Goal: Transaction & Acquisition: Purchase product/service

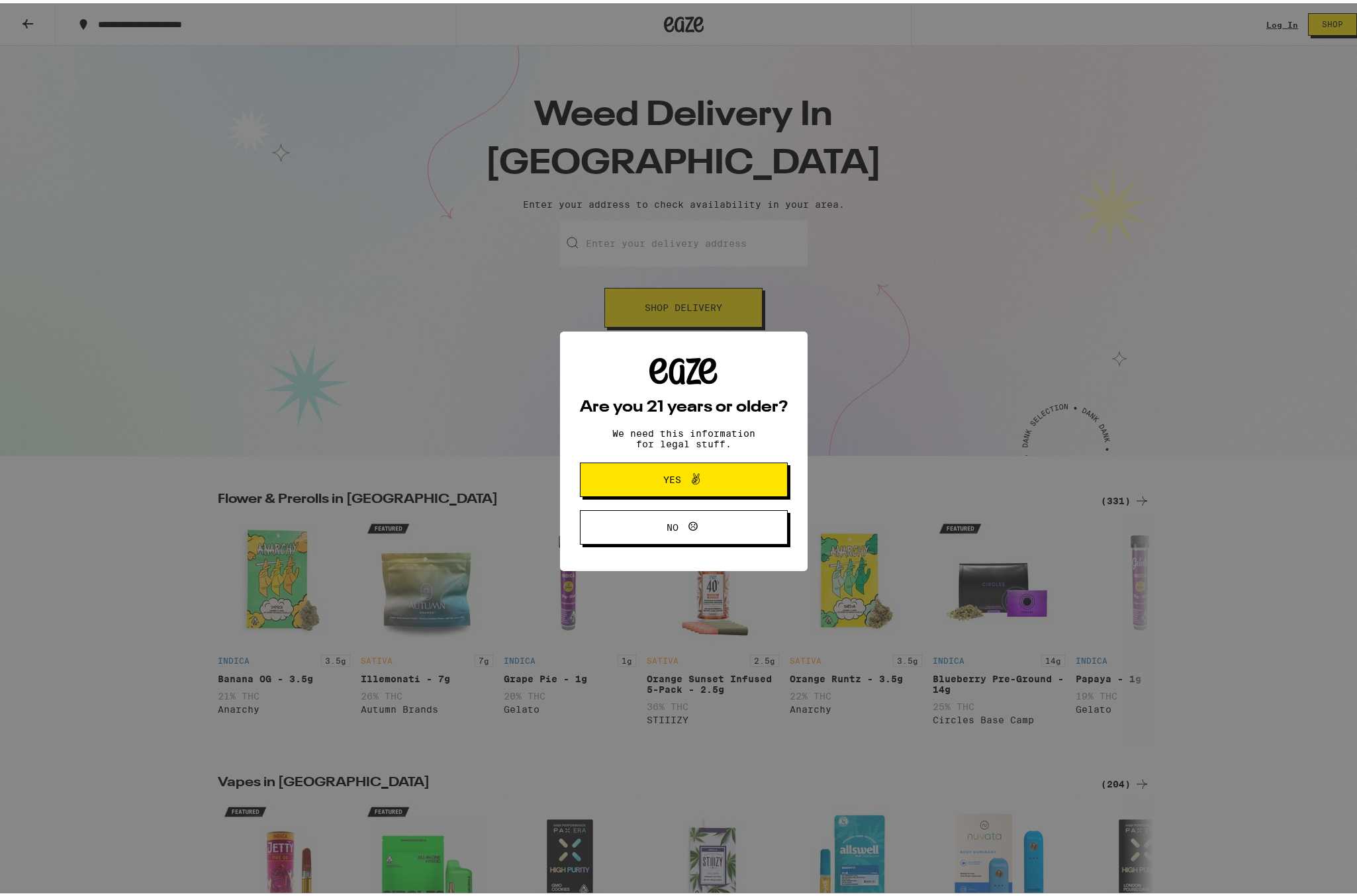
click at [677, 303] on div "Are you 21 years or older? We need this information for legal stuff. Yes No" at bounding box center [683, 448] width 1367 height 896
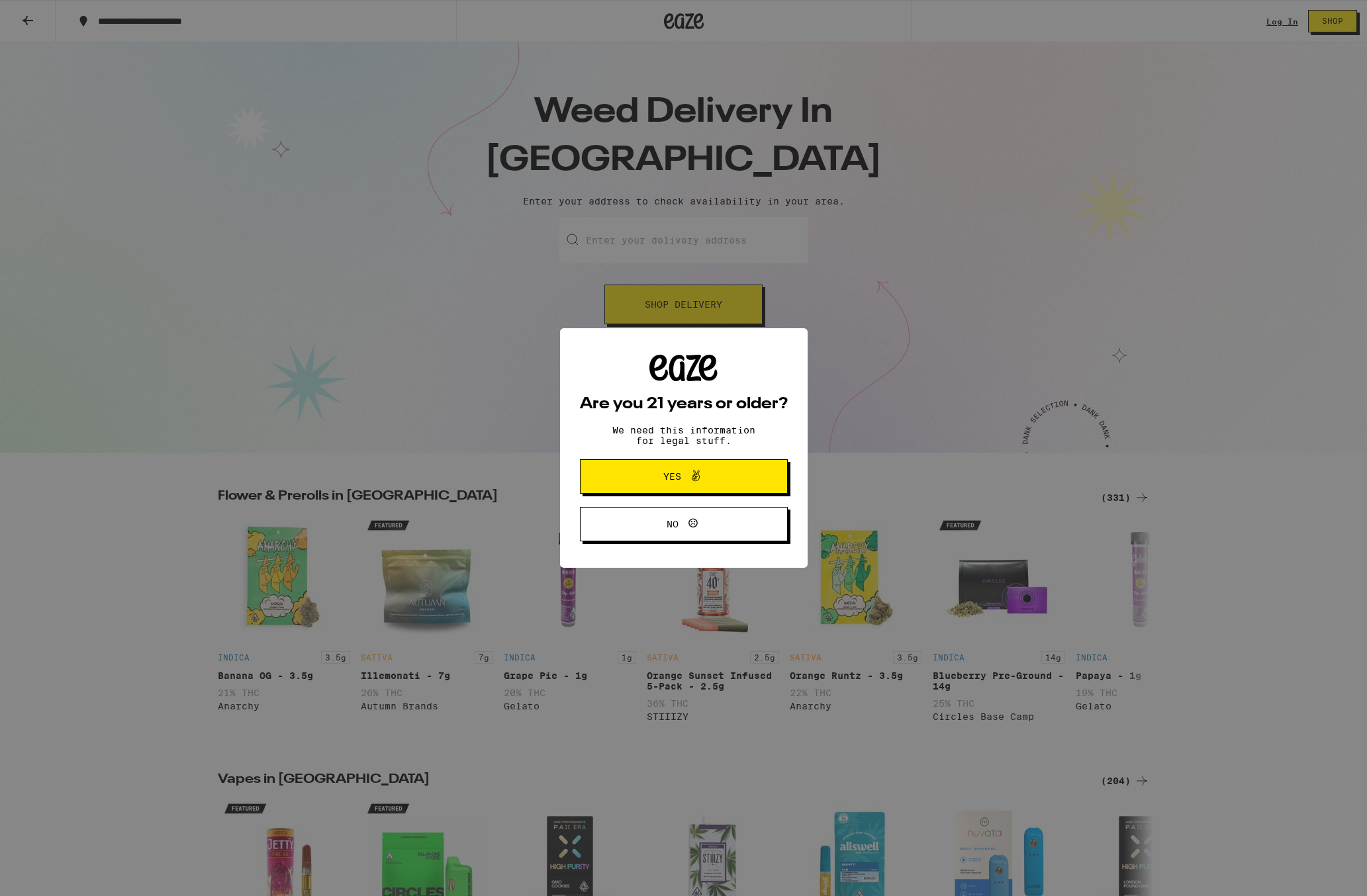
click at [703, 483] on icon at bounding box center [696, 476] width 16 height 16
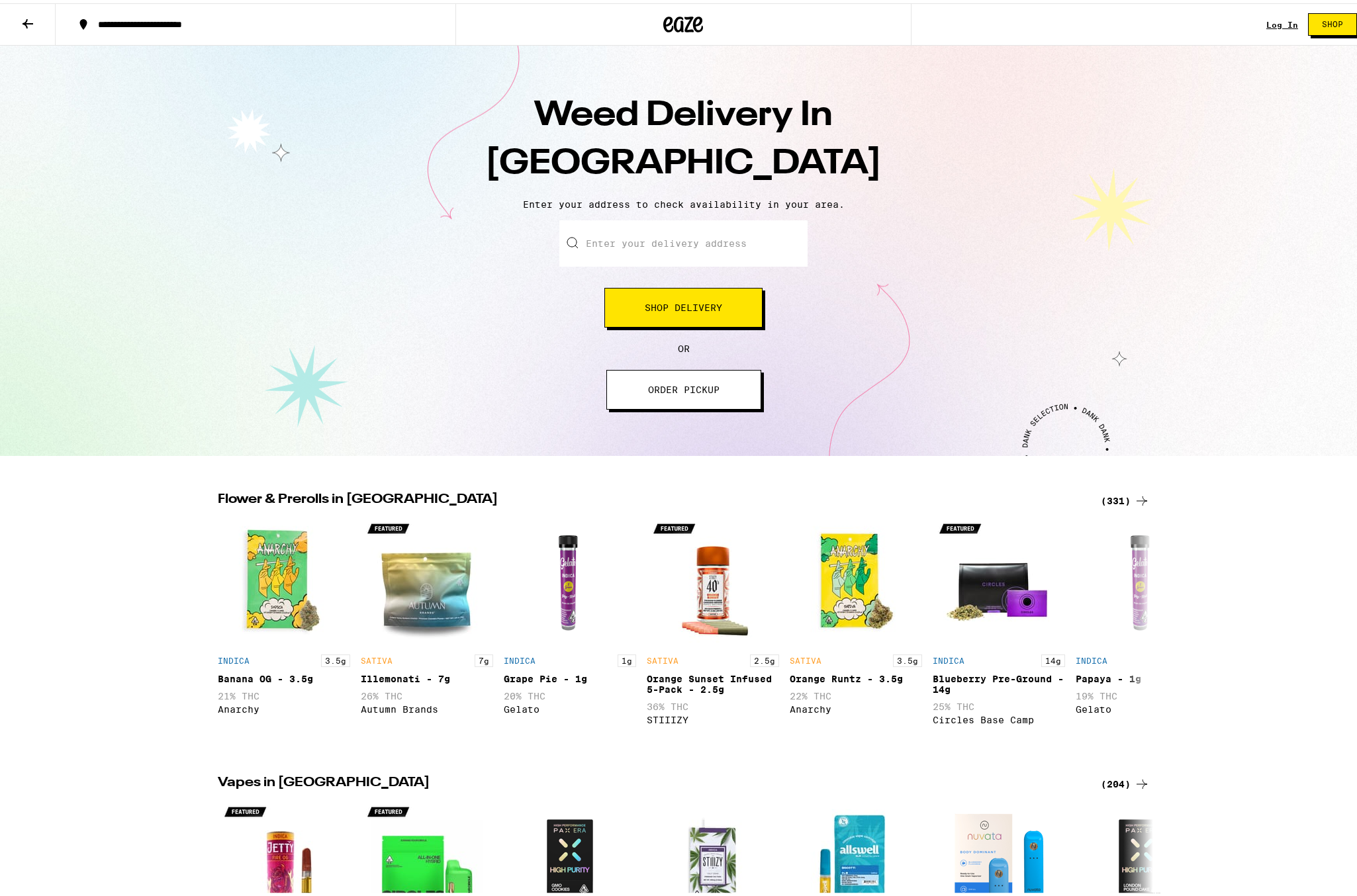
click at [652, 240] on input "Enter your delivery address" at bounding box center [683, 241] width 248 height 46
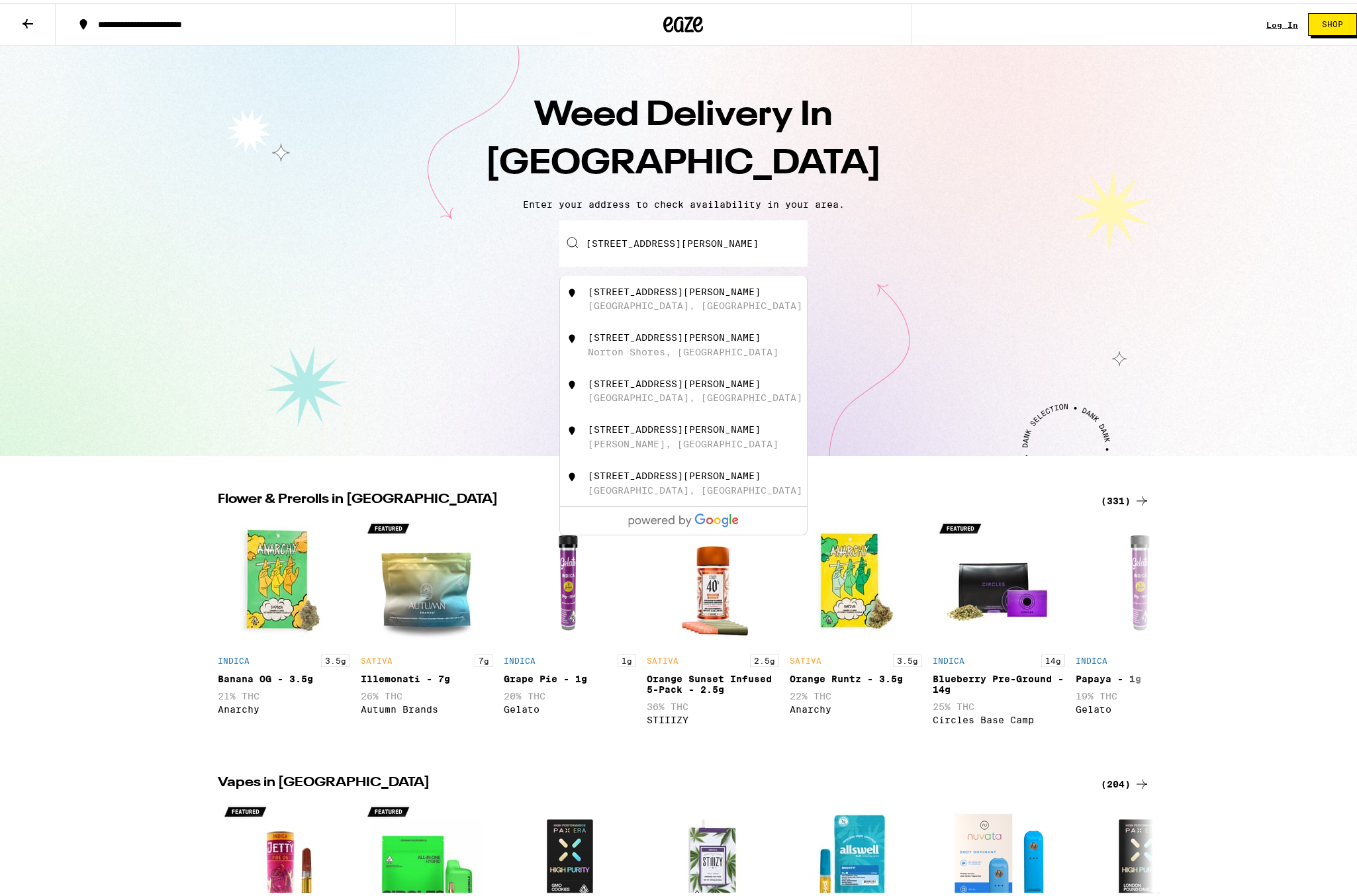
click at [634, 308] on div "[GEOGRAPHIC_DATA], [GEOGRAPHIC_DATA]" at bounding box center [695, 302] width 215 height 11
type input "[STREET_ADDRESS][PERSON_NAME]"
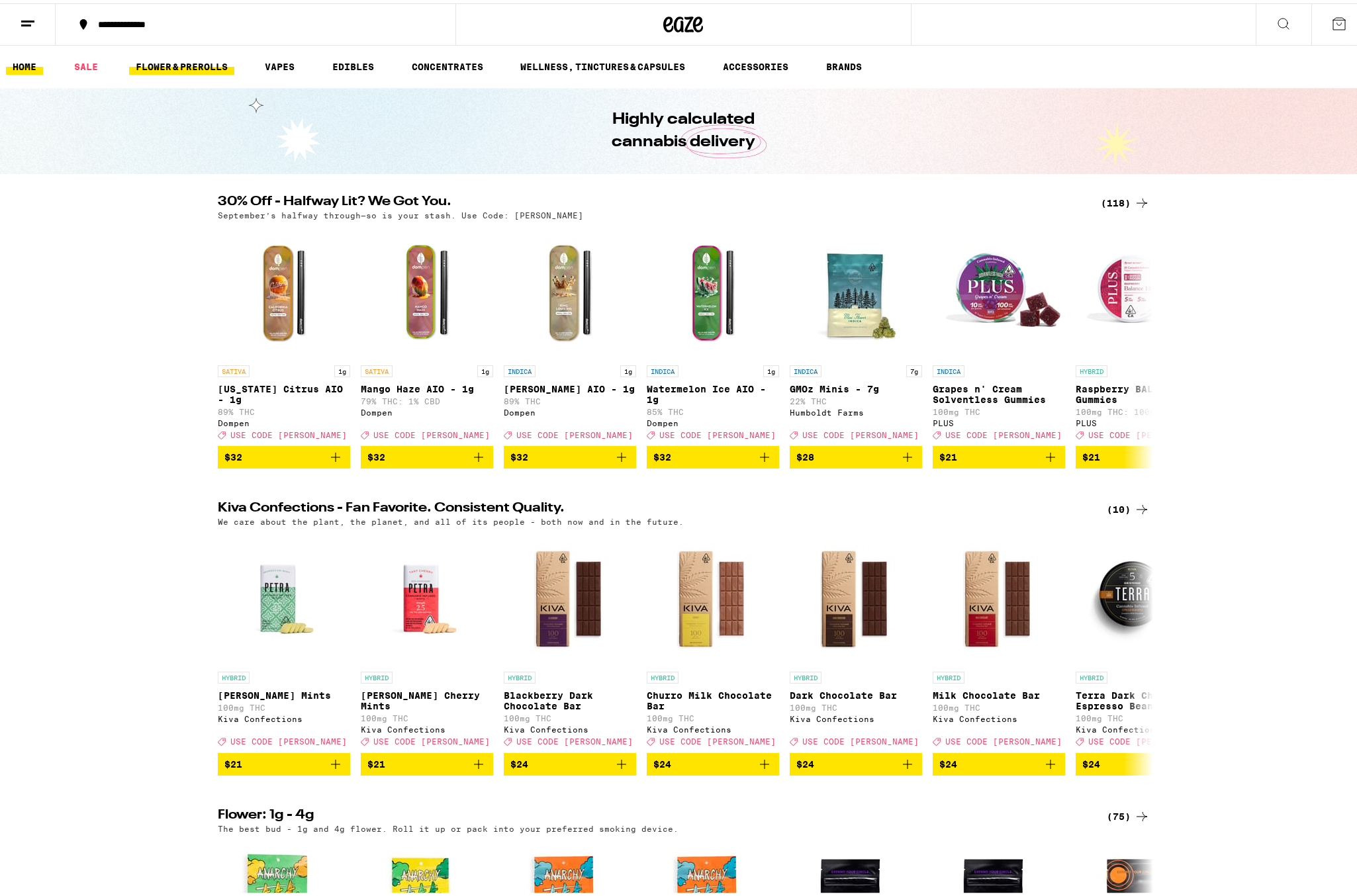
click at [194, 70] on link "FLOWER & PREROLLS" at bounding box center [182, 63] width 105 height 16
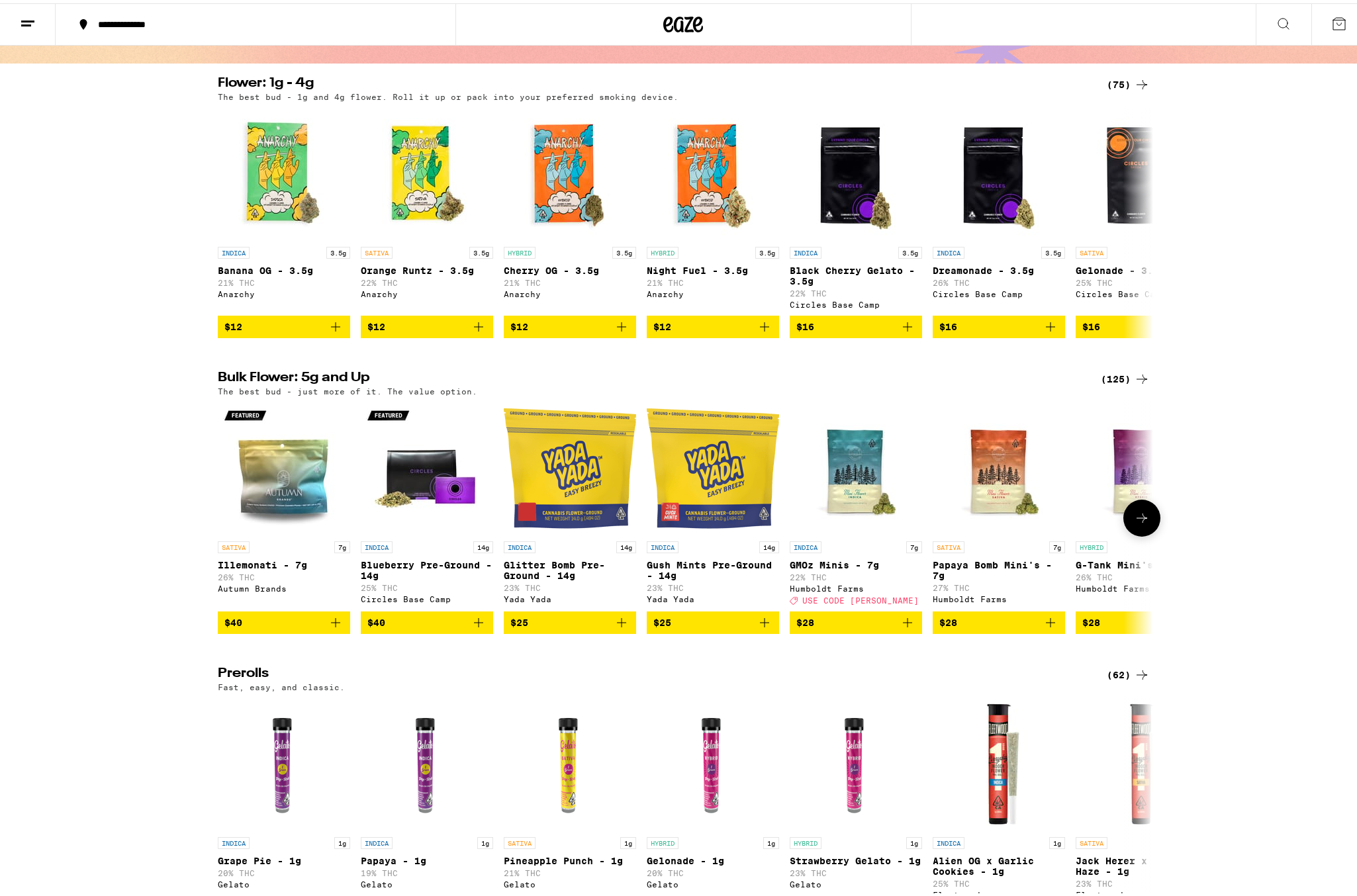
scroll to position [265, 0]
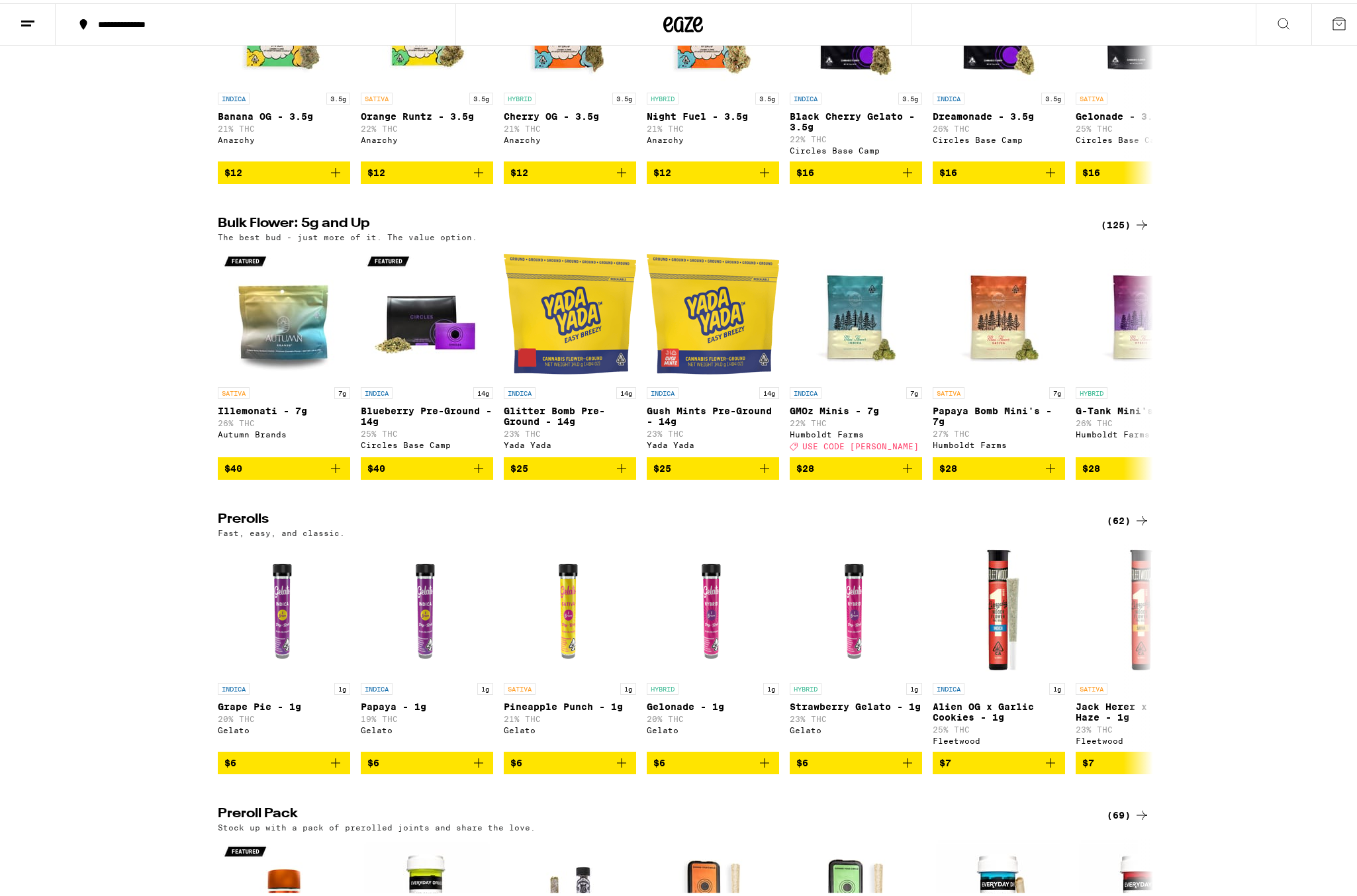
click at [1134, 230] on icon at bounding box center [1142, 222] width 16 height 16
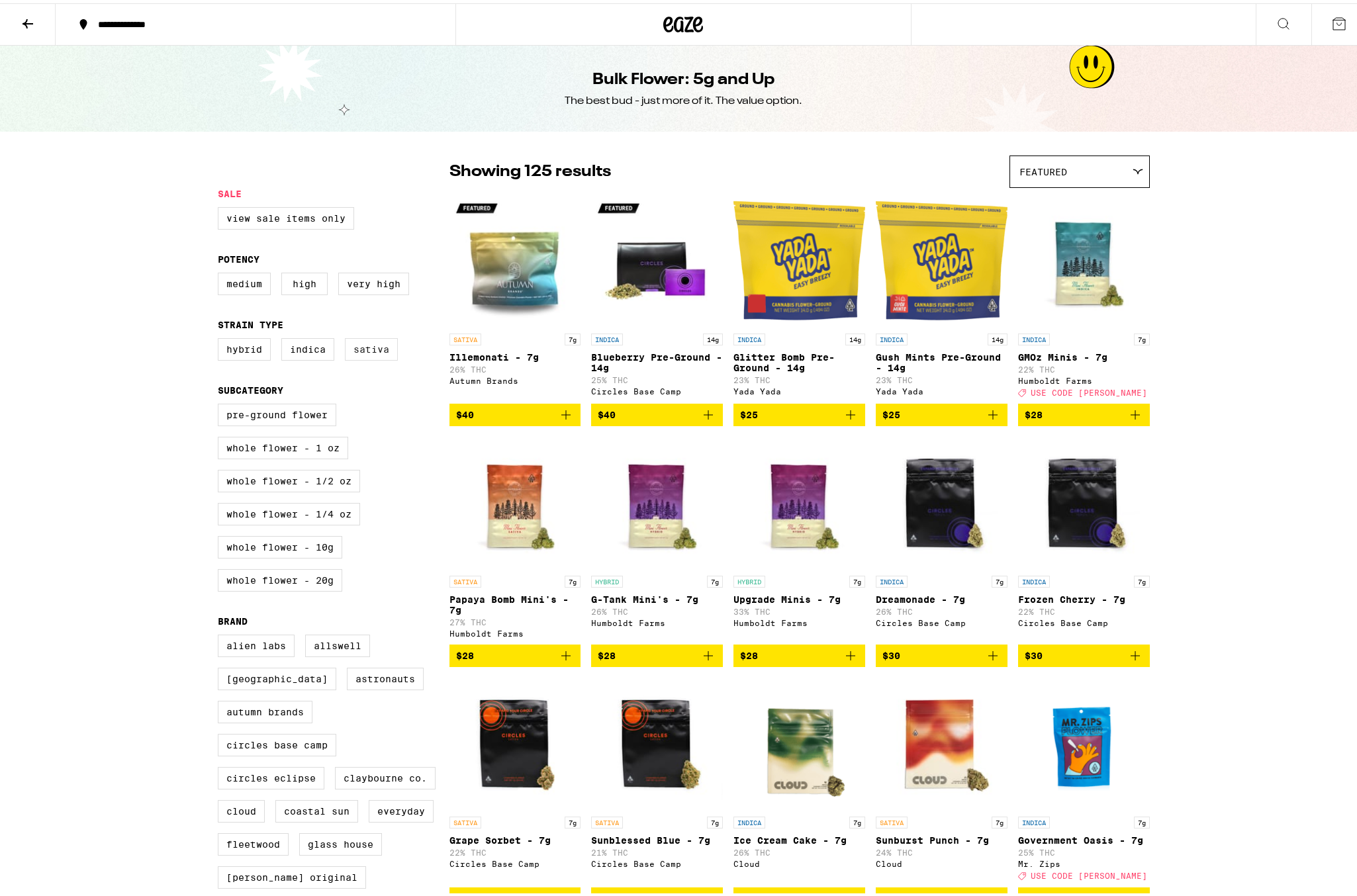
click at [366, 353] on label "Sativa" at bounding box center [371, 346] width 53 height 22
click at [221, 338] on input "Sativa" at bounding box center [220, 337] width 1 height 1
checkbox input "true"
